Goal: Task Accomplishment & Management: Manage account settings

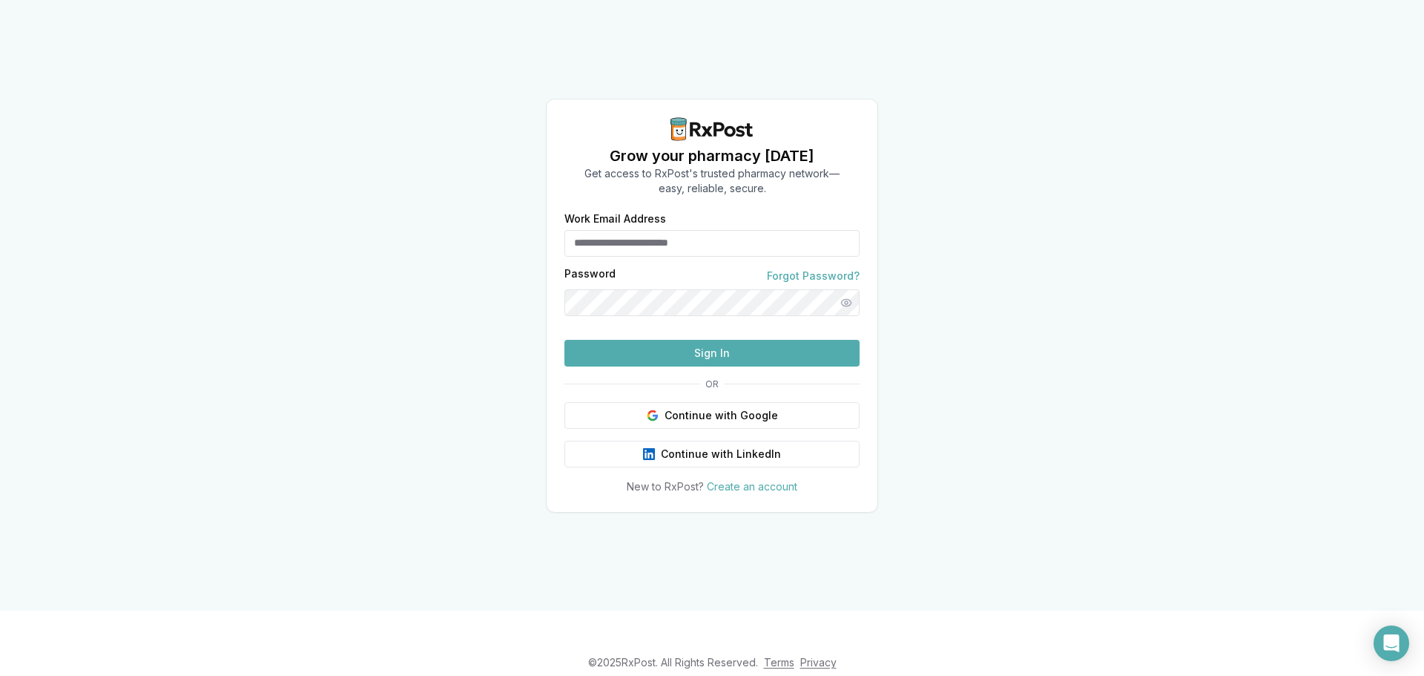
type input "**********"
click at [724, 366] on button "Sign In" at bounding box center [711, 353] width 295 height 27
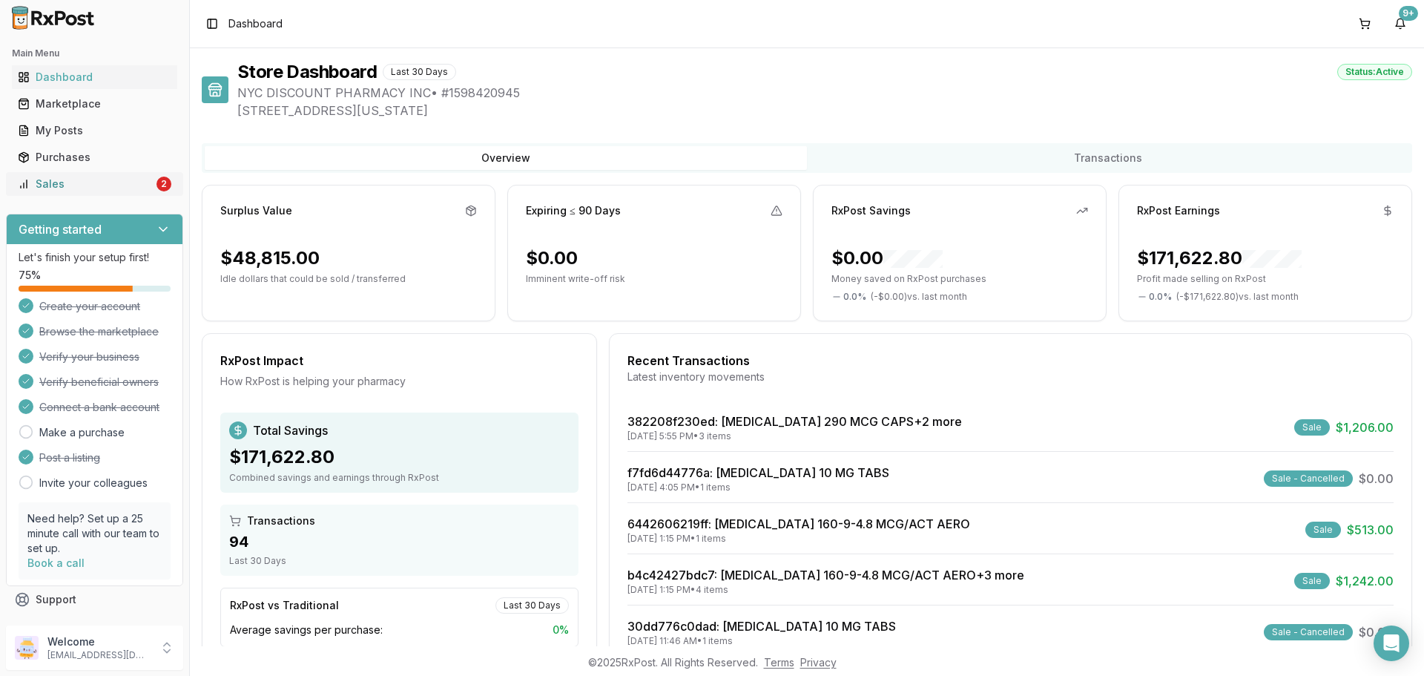
click at [140, 189] on div "Sales" at bounding box center [86, 184] width 136 height 15
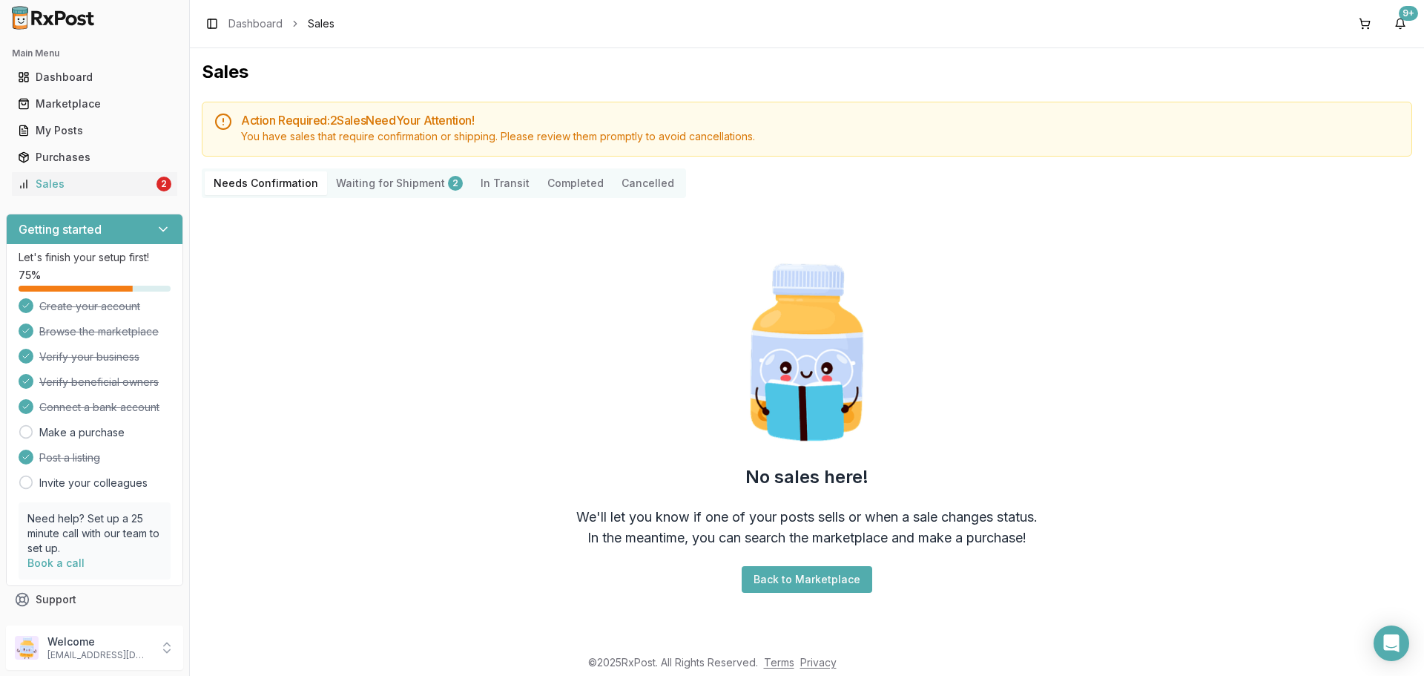
click at [362, 176] on Shipment "Waiting for Shipment 2" at bounding box center [399, 183] width 145 height 24
click at [360, 185] on Shipment "Waiting for Shipment 2" at bounding box center [399, 183] width 145 height 24
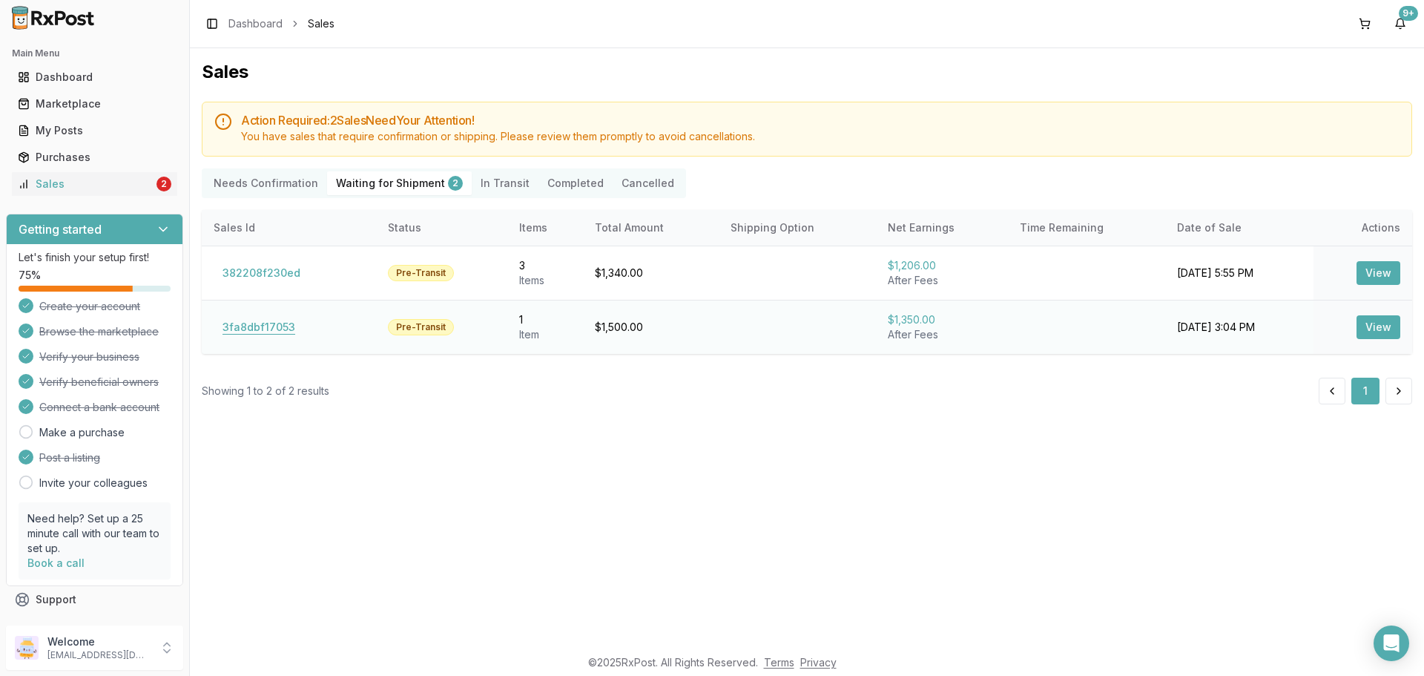
click at [279, 332] on button "3fa8dbf17053" at bounding box center [259, 327] width 90 height 24
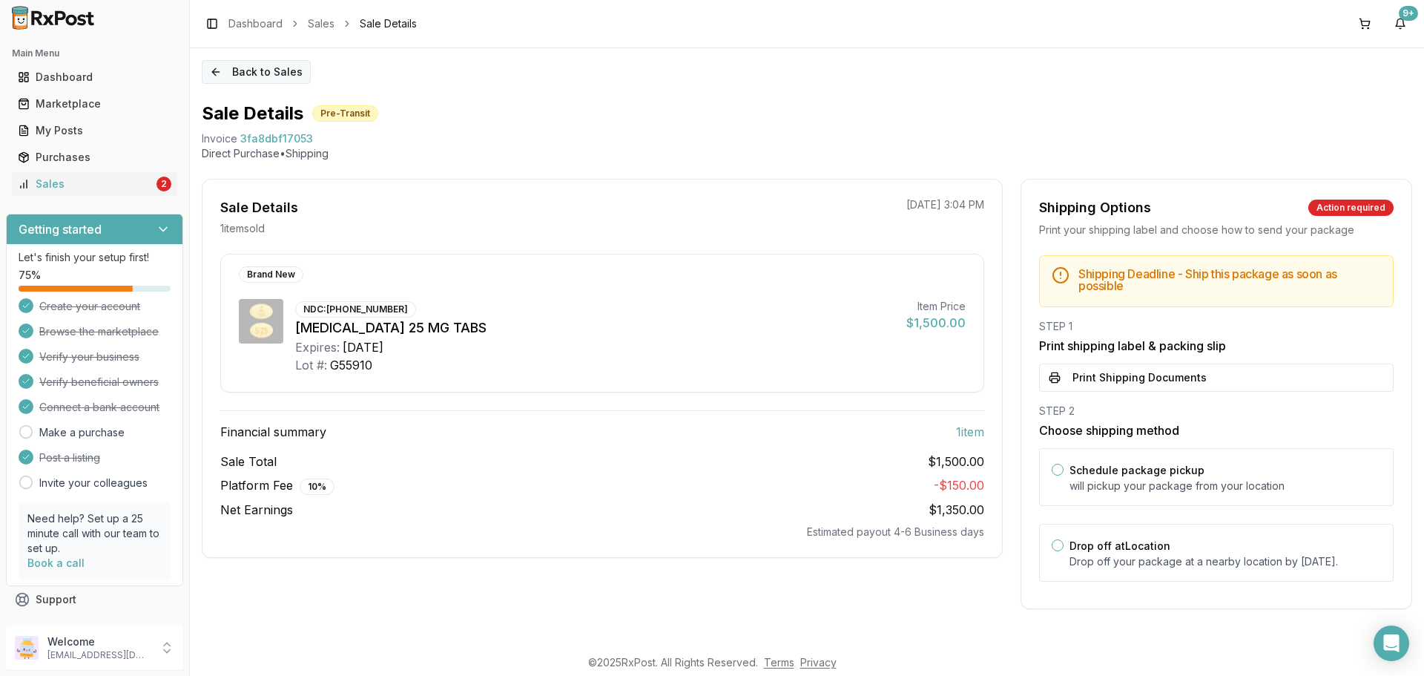
click at [243, 77] on button "Back to Sales" at bounding box center [256, 72] width 109 height 24
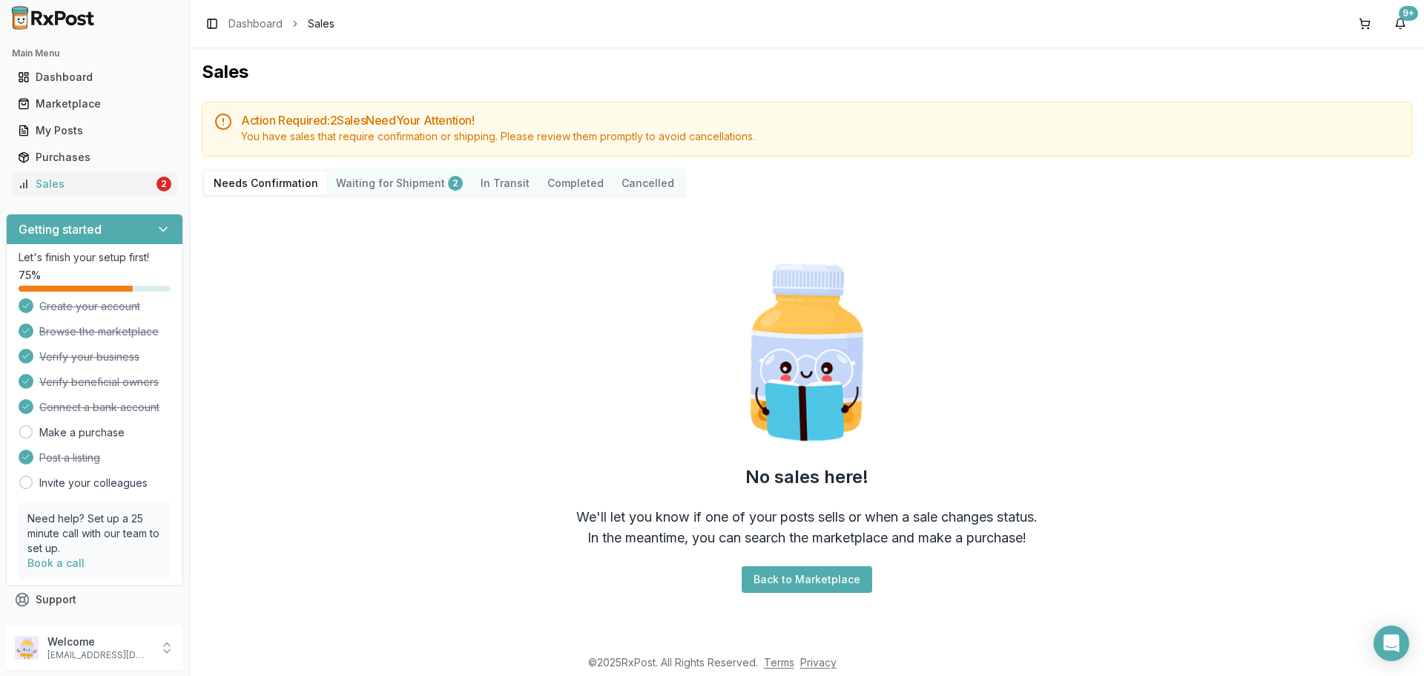
click at [372, 194] on Shipment "Waiting for Shipment 2" at bounding box center [399, 183] width 145 height 24
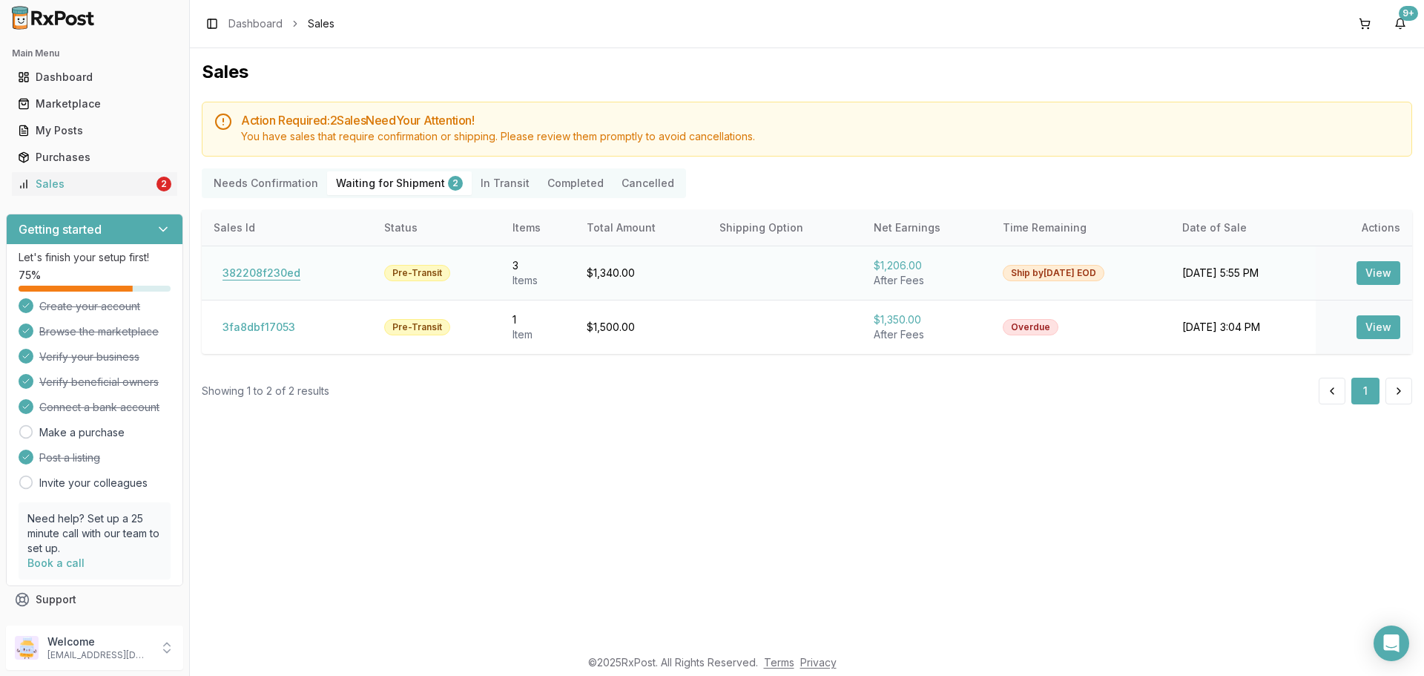
click at [252, 263] on button "382208f230ed" at bounding box center [262, 273] width 96 height 24
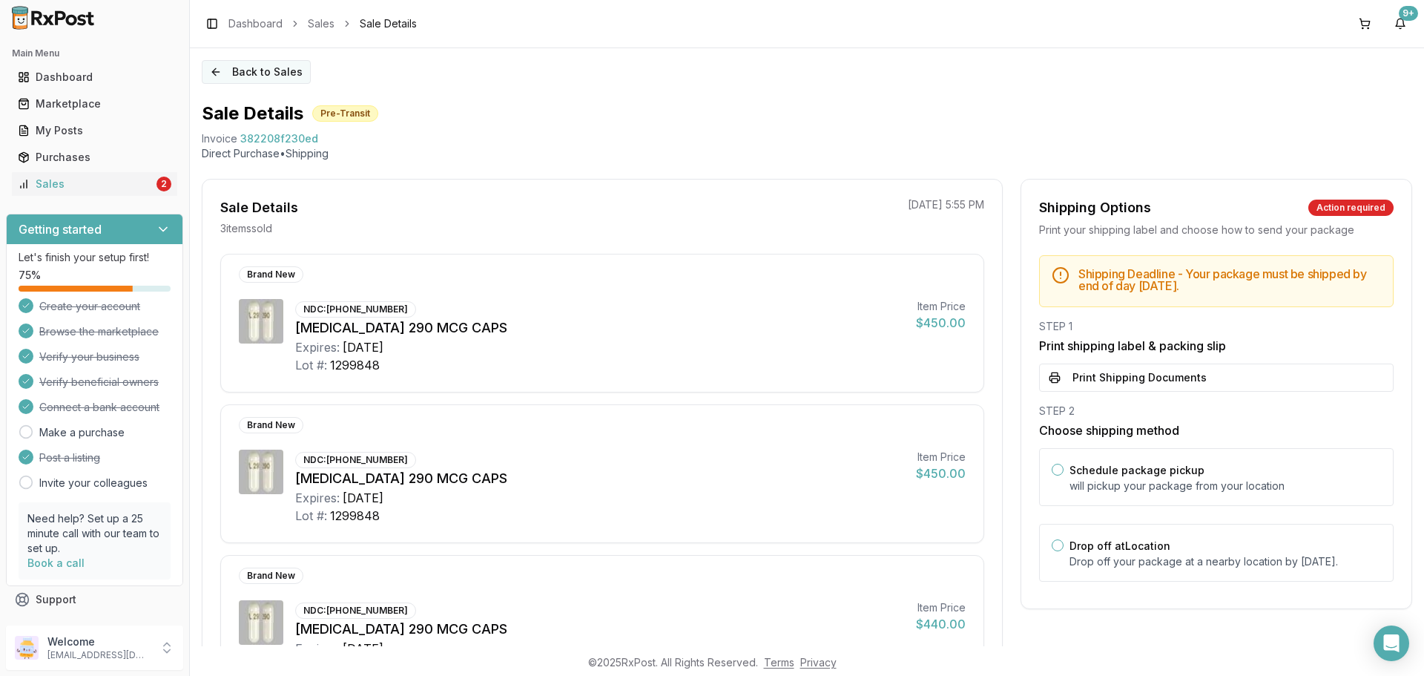
click at [254, 79] on button "Back to Sales" at bounding box center [256, 72] width 109 height 24
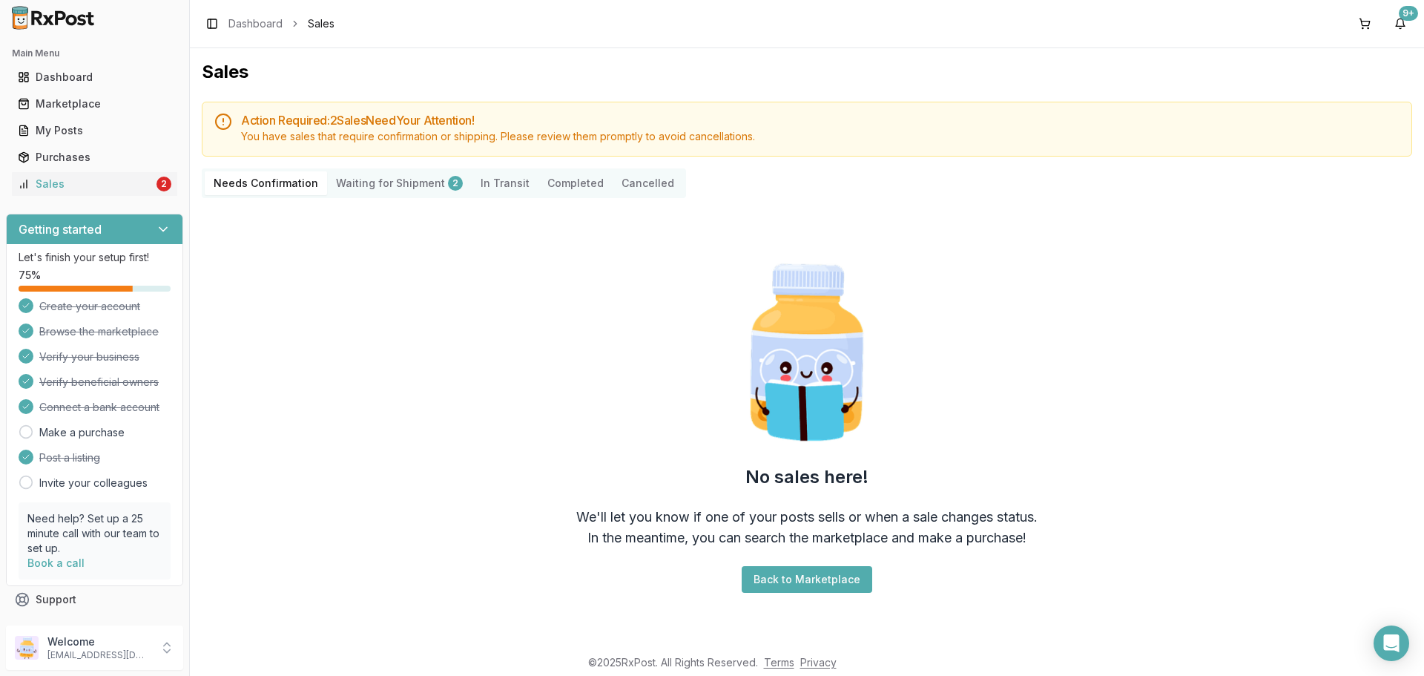
click at [390, 179] on Shipment "Waiting for Shipment 2" at bounding box center [399, 183] width 145 height 24
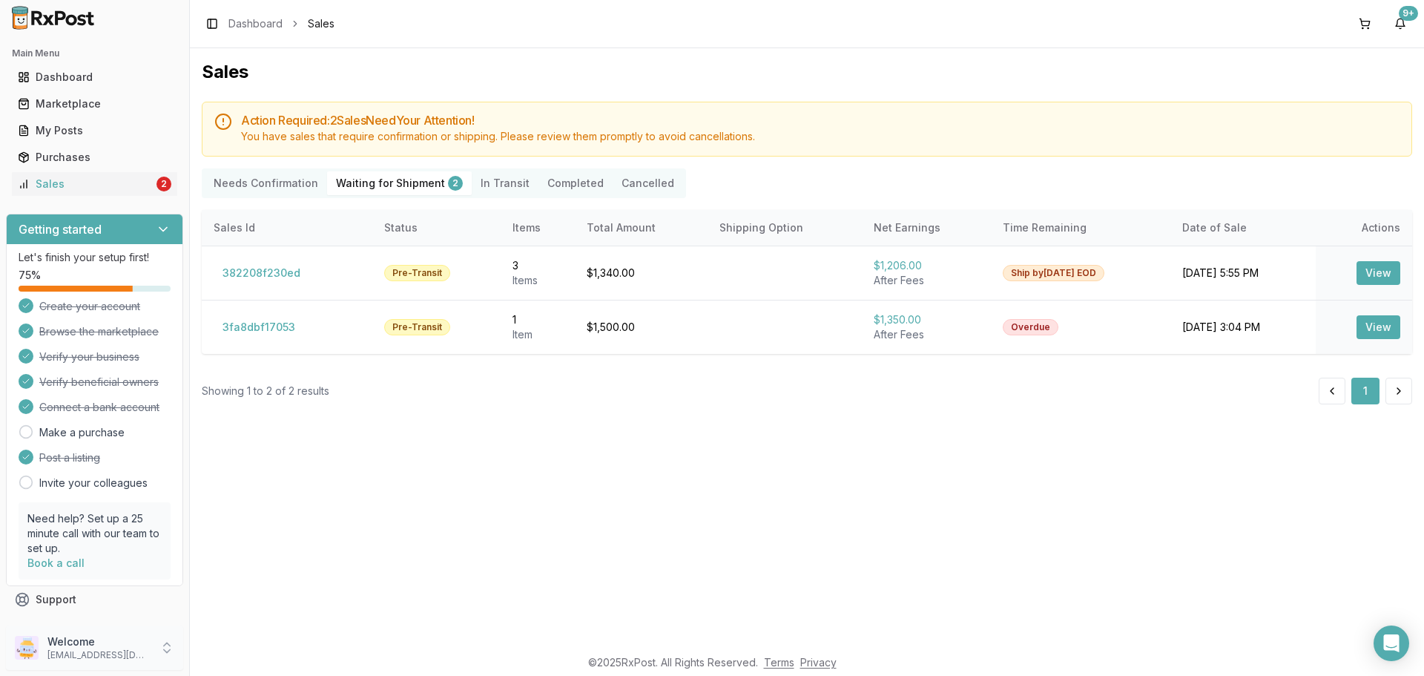
click at [142, 648] on p "Welcome" at bounding box center [98, 641] width 103 height 15
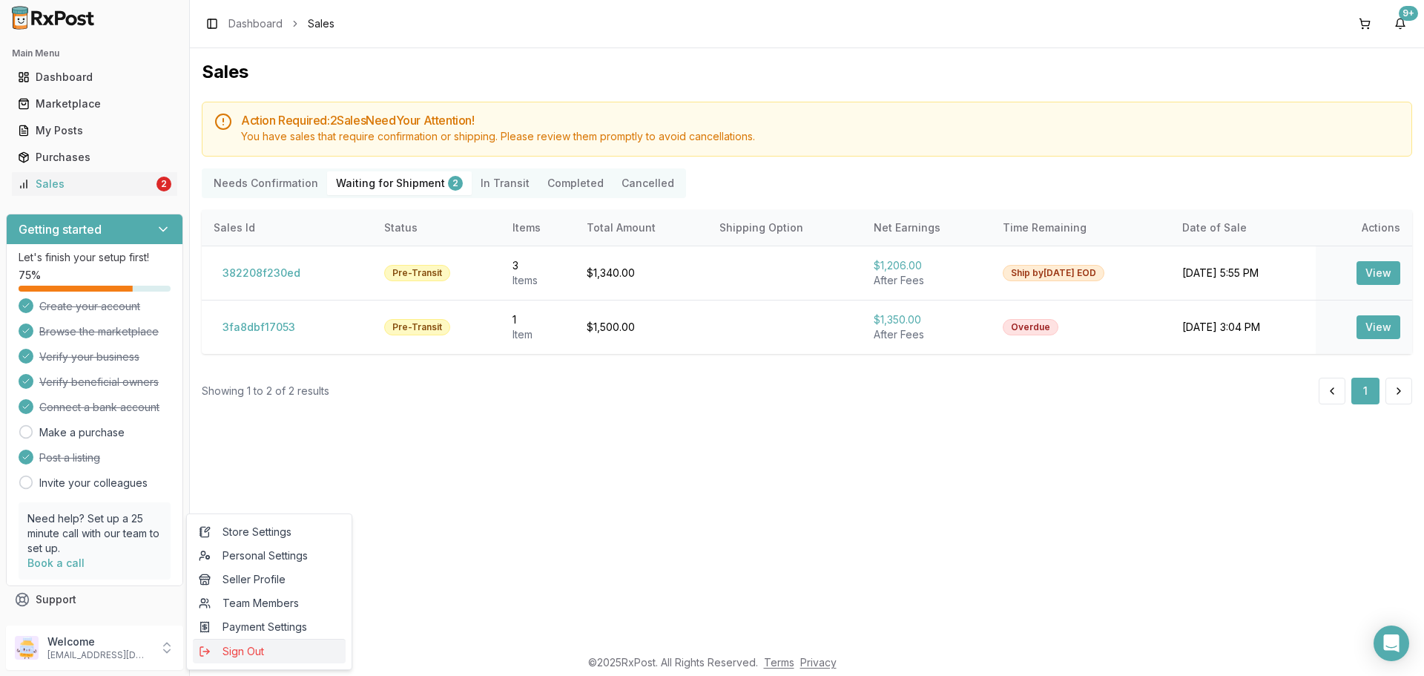
click at [240, 650] on span "Sign Out" at bounding box center [269, 651] width 141 height 15
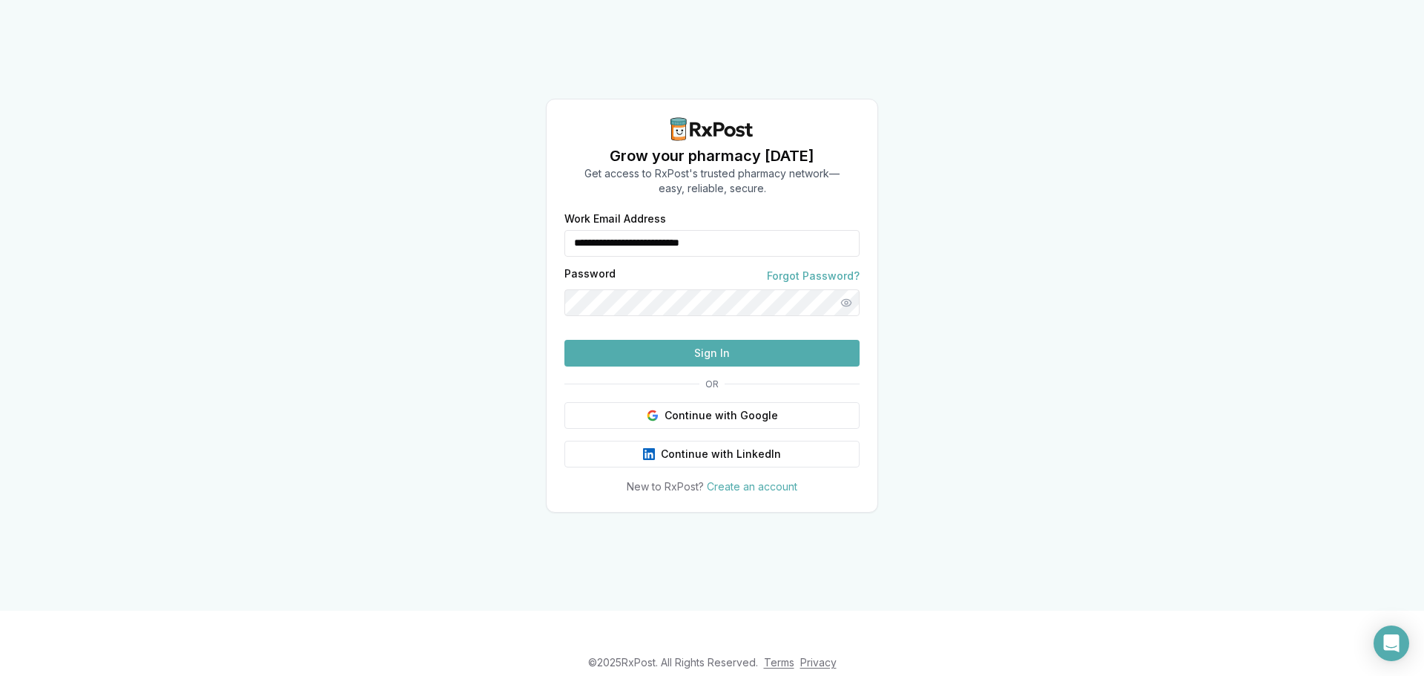
drag, startPoint x: 776, startPoint y: 208, endPoint x: 504, endPoint y: 220, distance: 272.4
click at [504, 220] on div "**********" at bounding box center [712, 305] width 1424 height 610
type input "**********"
click at [692, 366] on button "Sign In" at bounding box center [711, 353] width 295 height 27
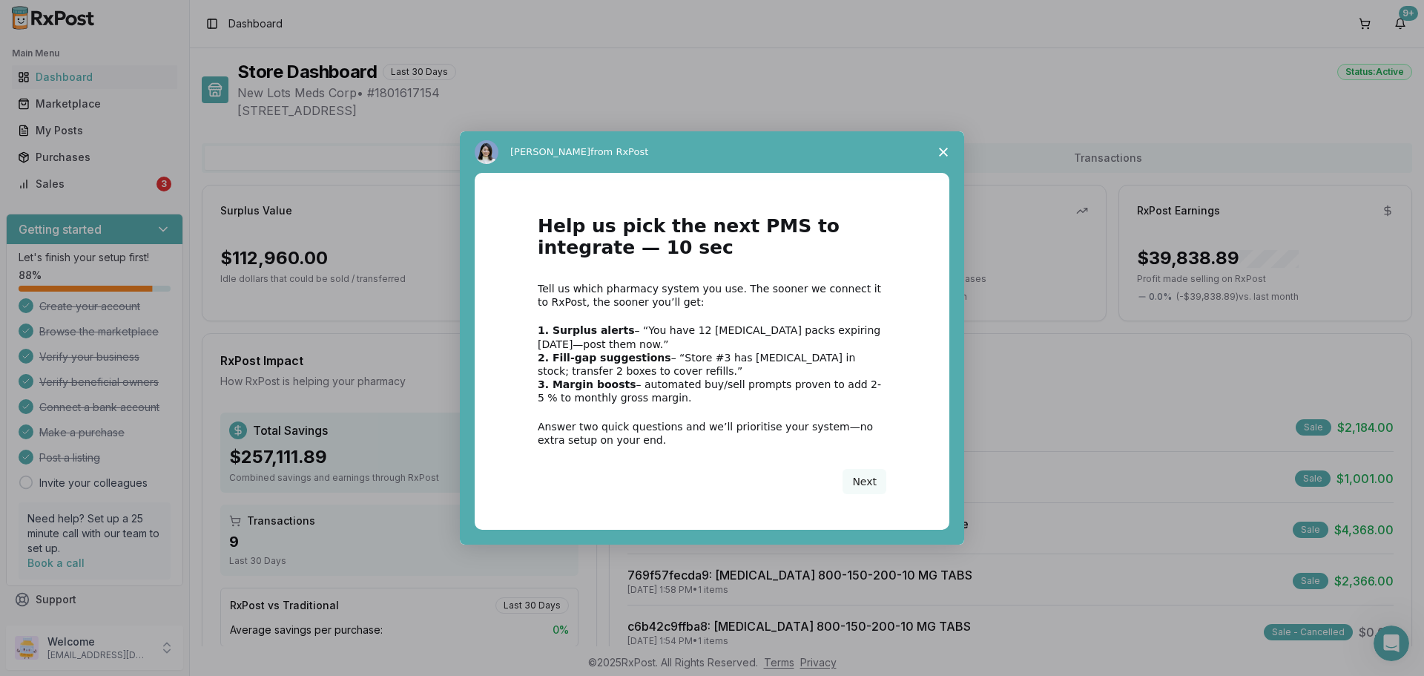
click at [947, 147] on span "Close survey" at bounding box center [944, 152] width 42 height 42
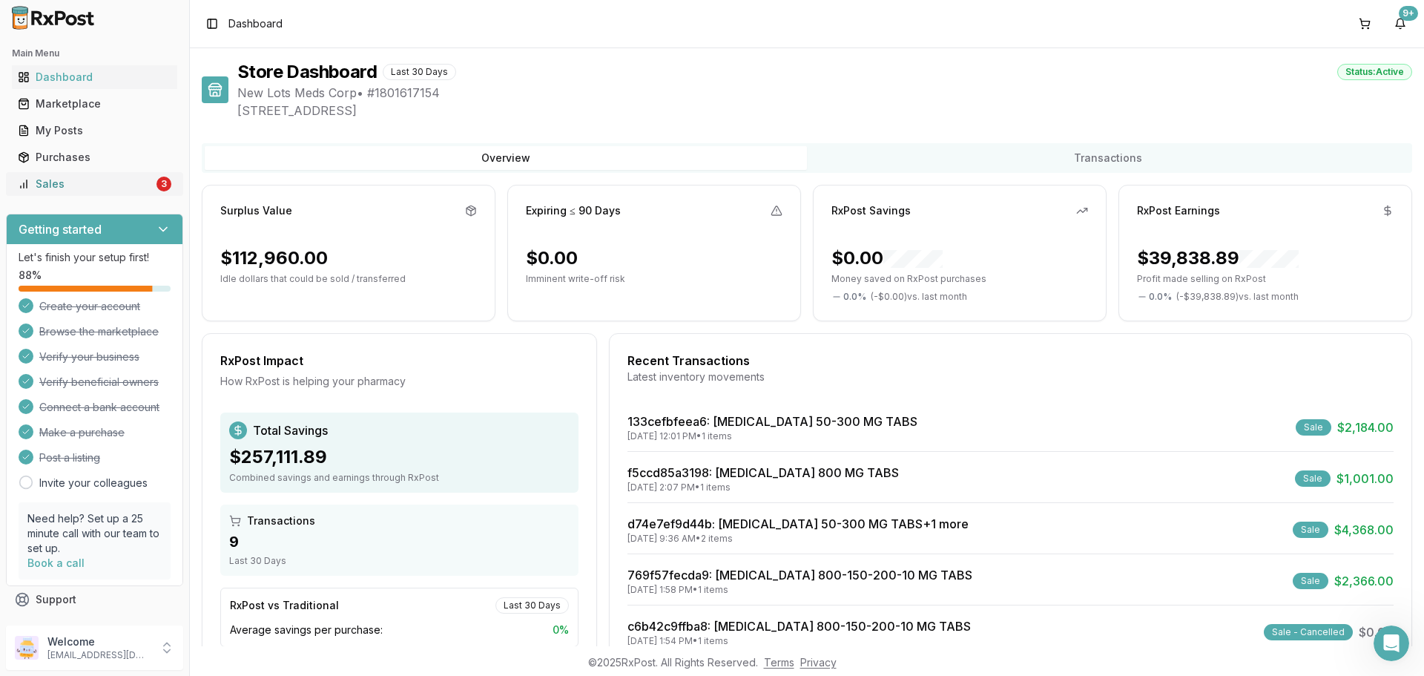
click at [120, 186] on div "Sales" at bounding box center [86, 184] width 136 height 15
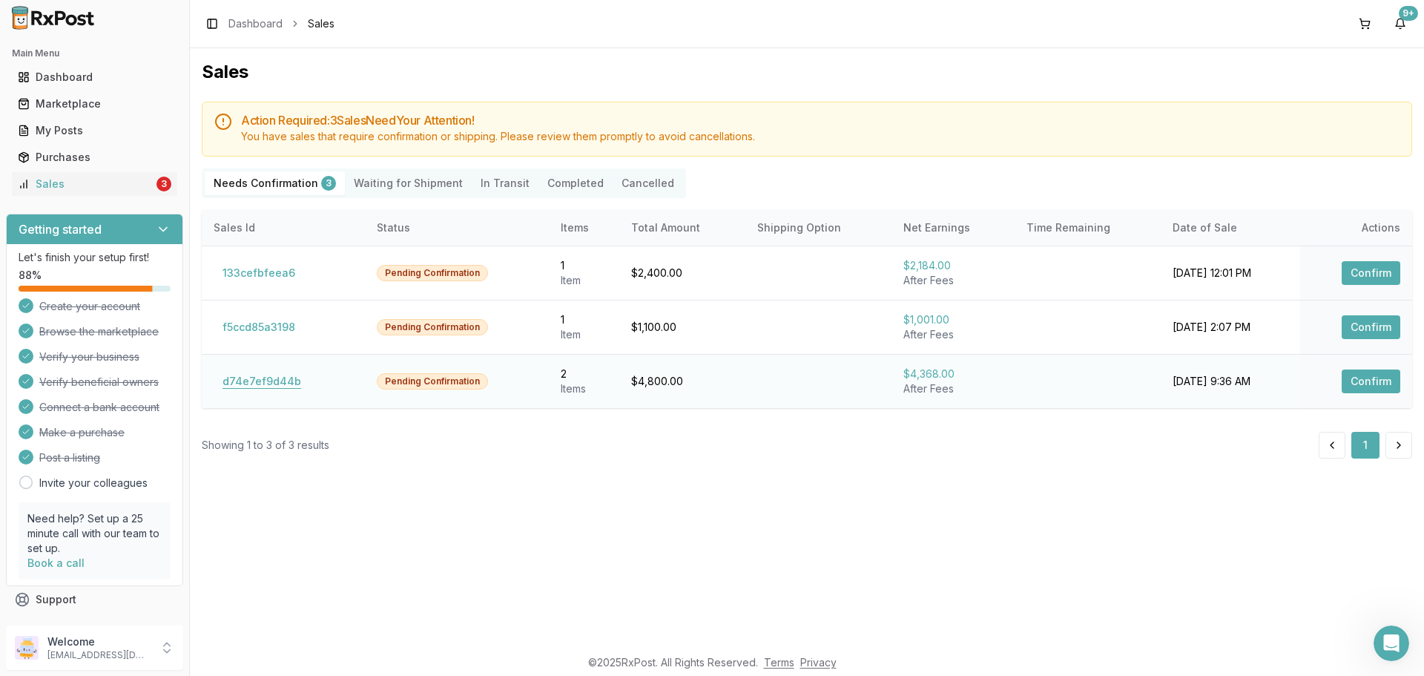
click at [271, 377] on button "d74e7ef9d44b" at bounding box center [262, 381] width 96 height 24
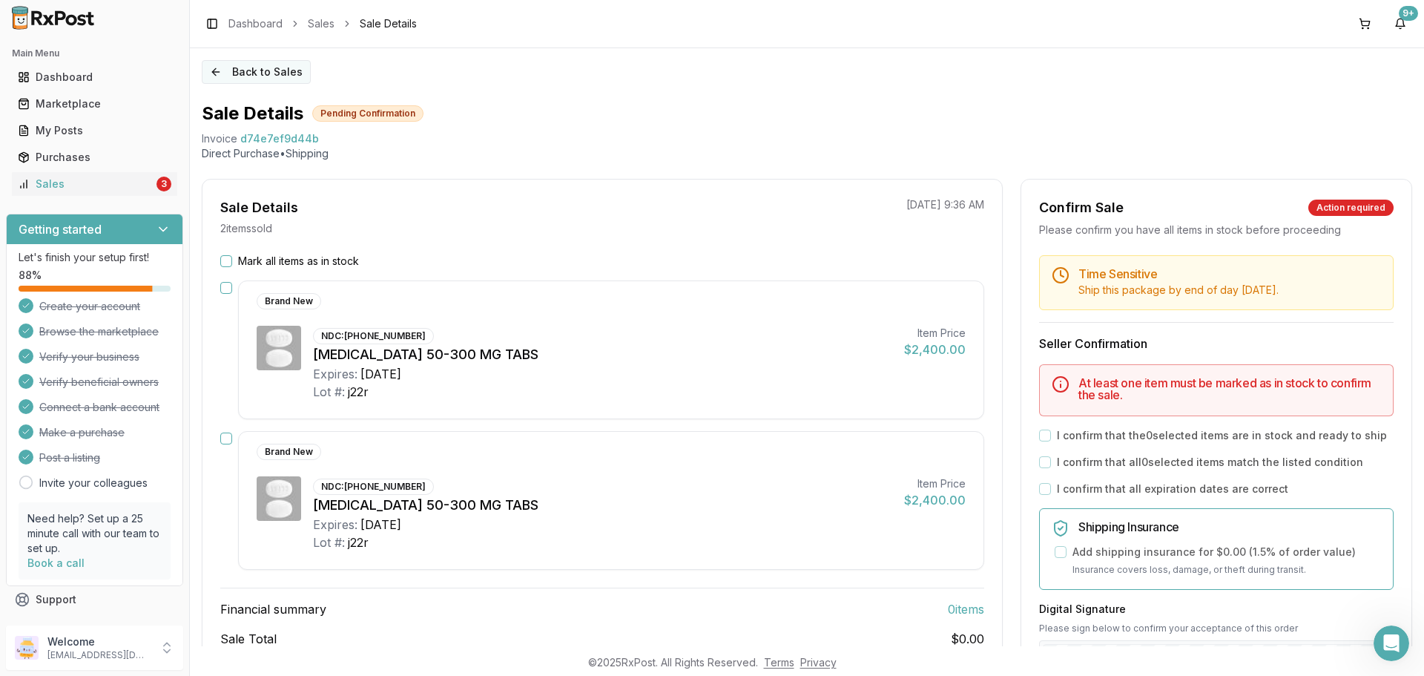
click at [246, 82] on button "Back to Sales" at bounding box center [256, 72] width 109 height 24
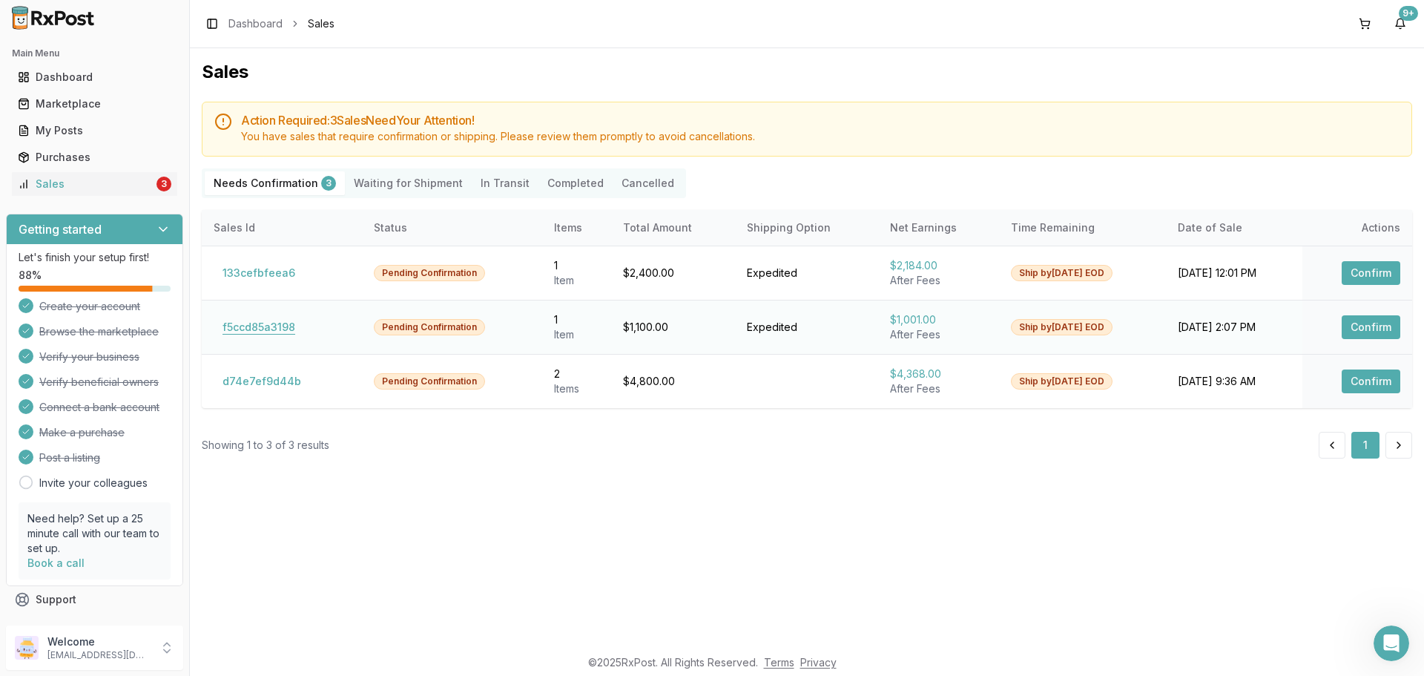
click at [248, 326] on button "f5ccd85a3198" at bounding box center [259, 327] width 90 height 24
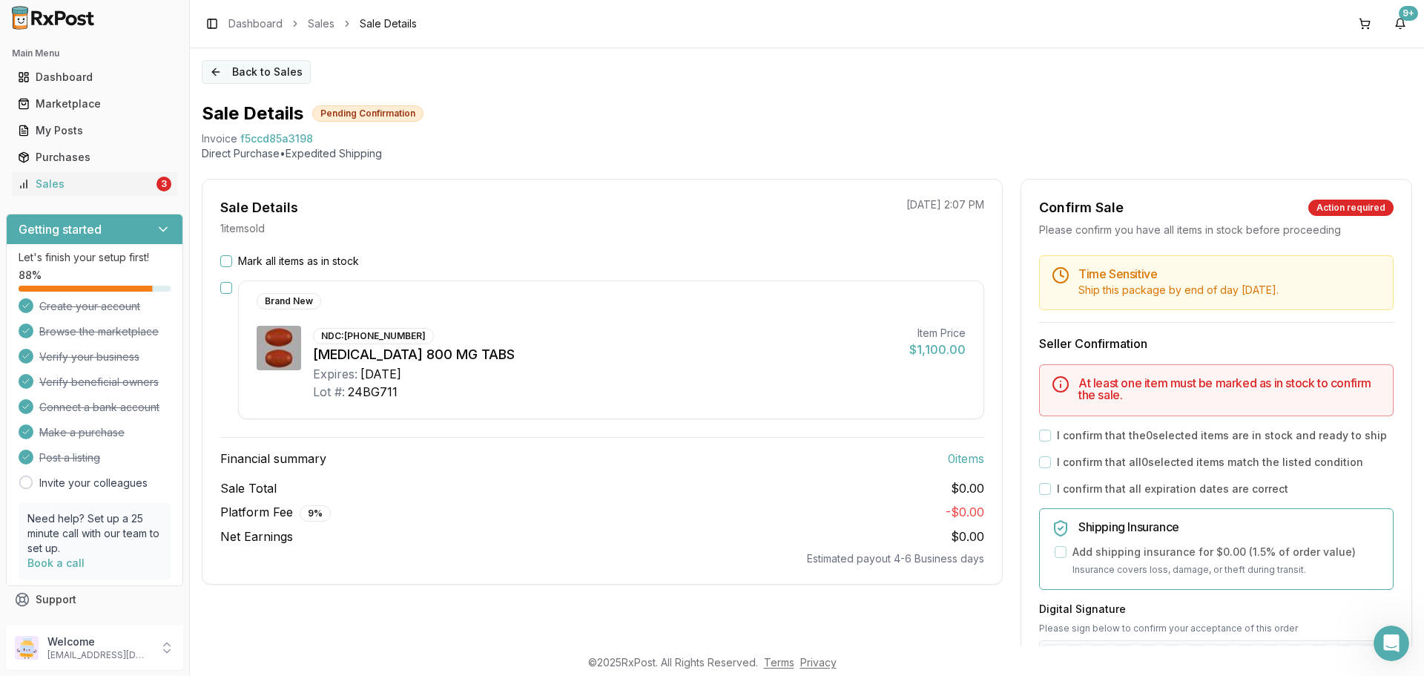
click at [222, 77] on button "Back to Sales" at bounding box center [256, 72] width 109 height 24
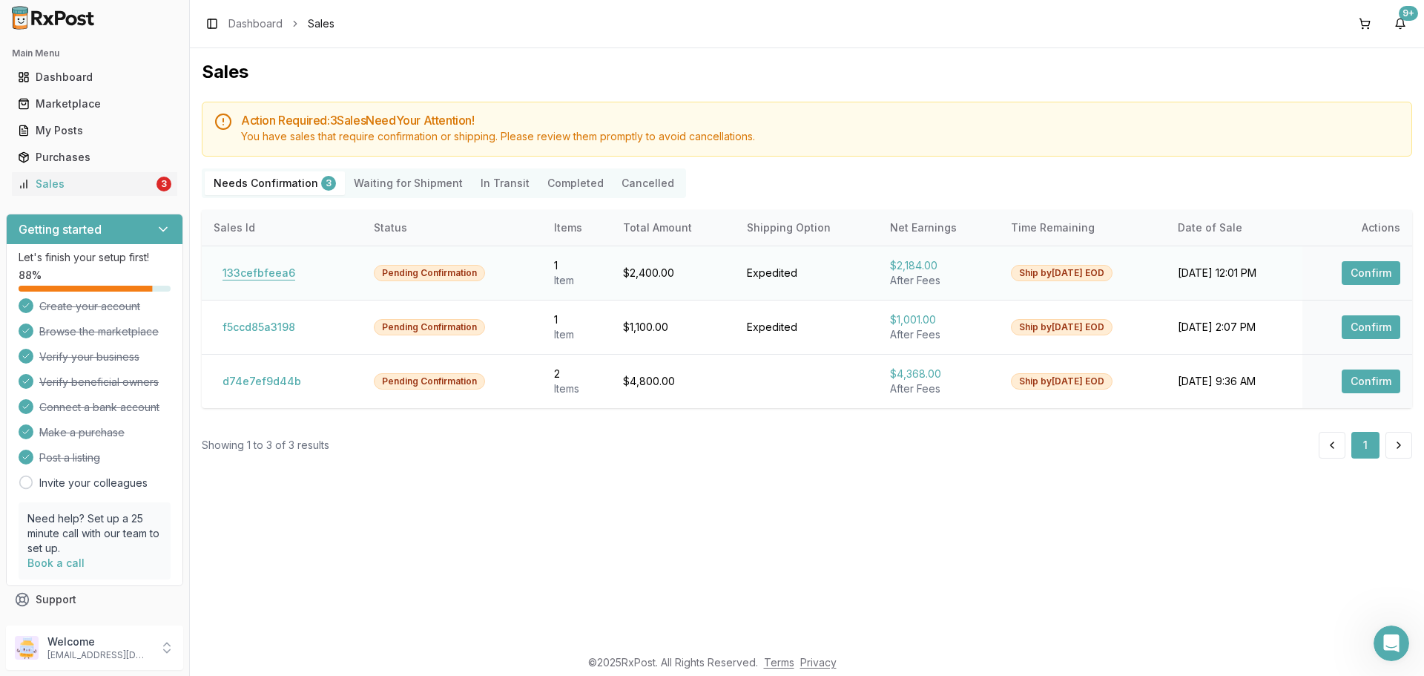
click at [252, 264] on button "133cefbfeea6" at bounding box center [259, 273] width 90 height 24
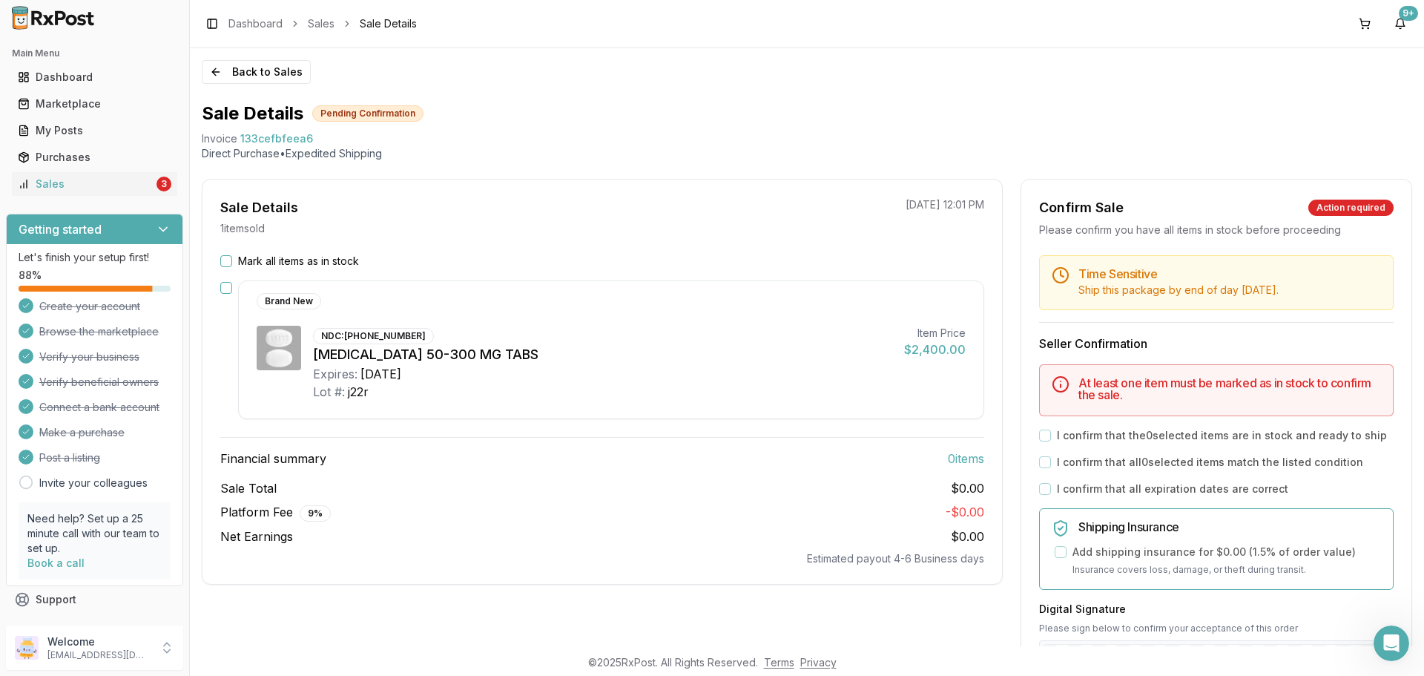
click at [253, 277] on div "Mark all items as in stock Brand New NDC: 49702-0246-13 Dovato 50-300 MG TABS E…" at bounding box center [602, 410] width 800 height 312
click at [237, 79] on button "Back to Sales" at bounding box center [256, 72] width 109 height 24
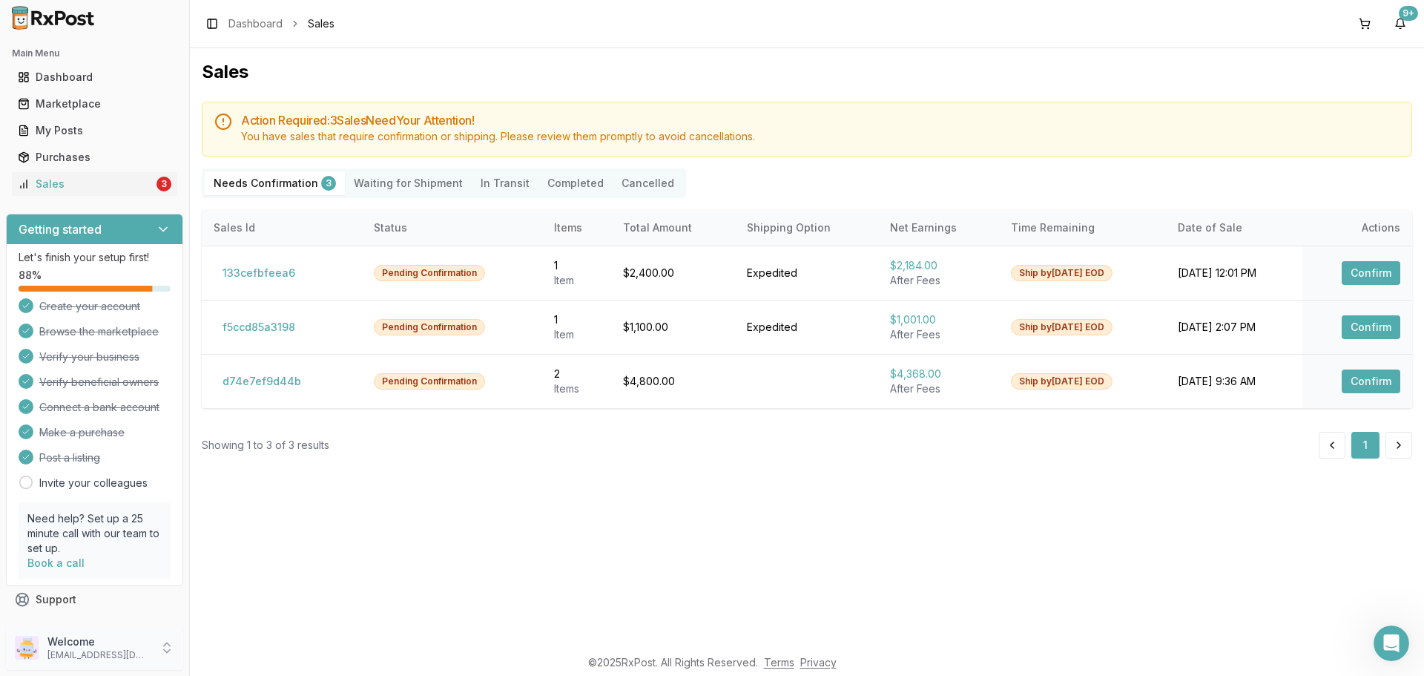
click at [130, 648] on p "Welcome" at bounding box center [98, 641] width 103 height 15
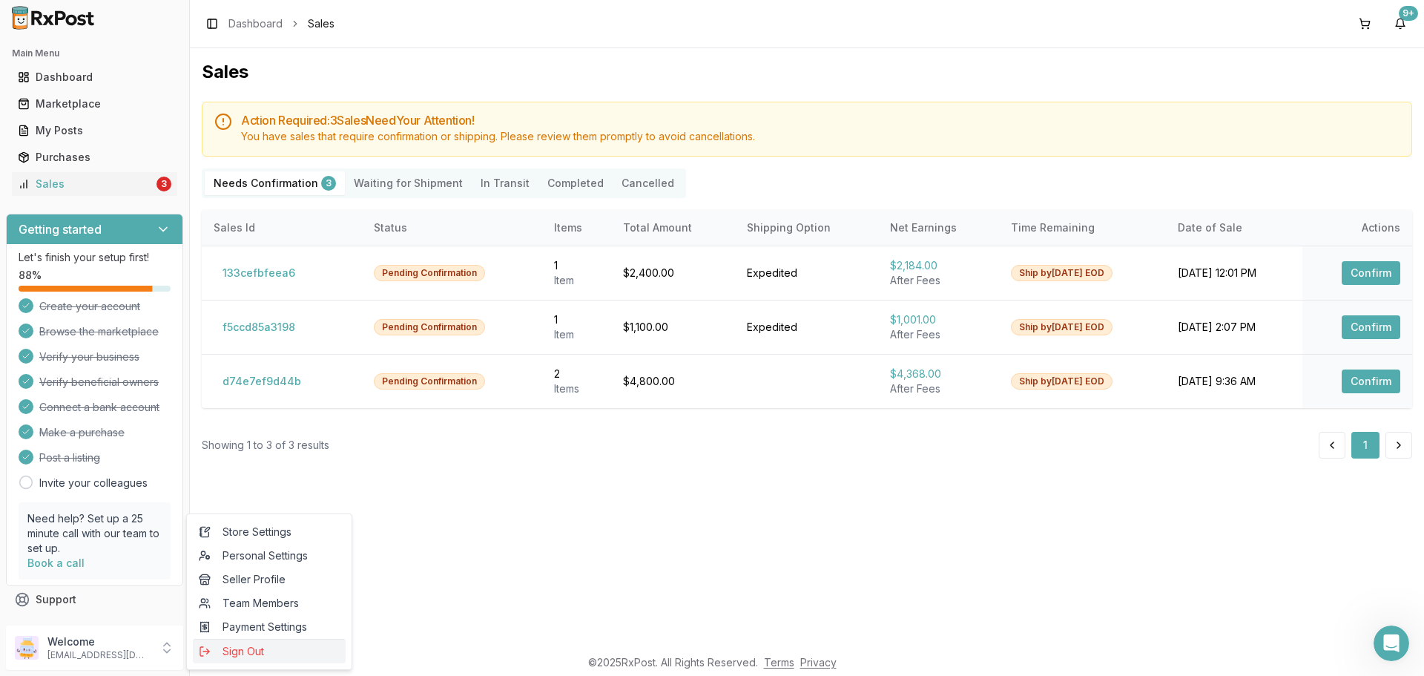
click at [241, 657] on span "Sign Out" at bounding box center [269, 651] width 141 height 15
